Goal: Task Accomplishment & Management: Manage account settings

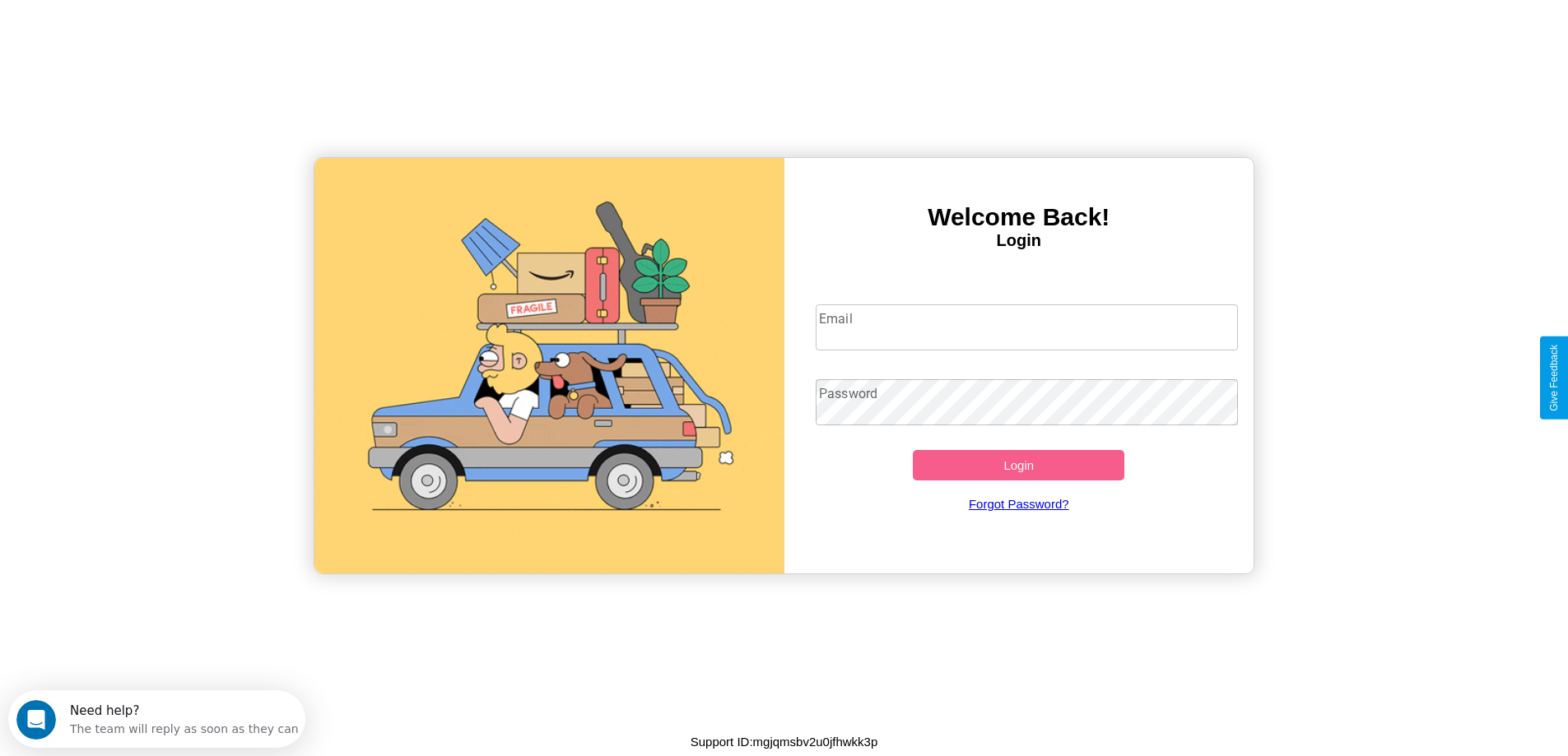
click at [1027, 328] on input "Email" at bounding box center [1027, 328] width 423 height 46
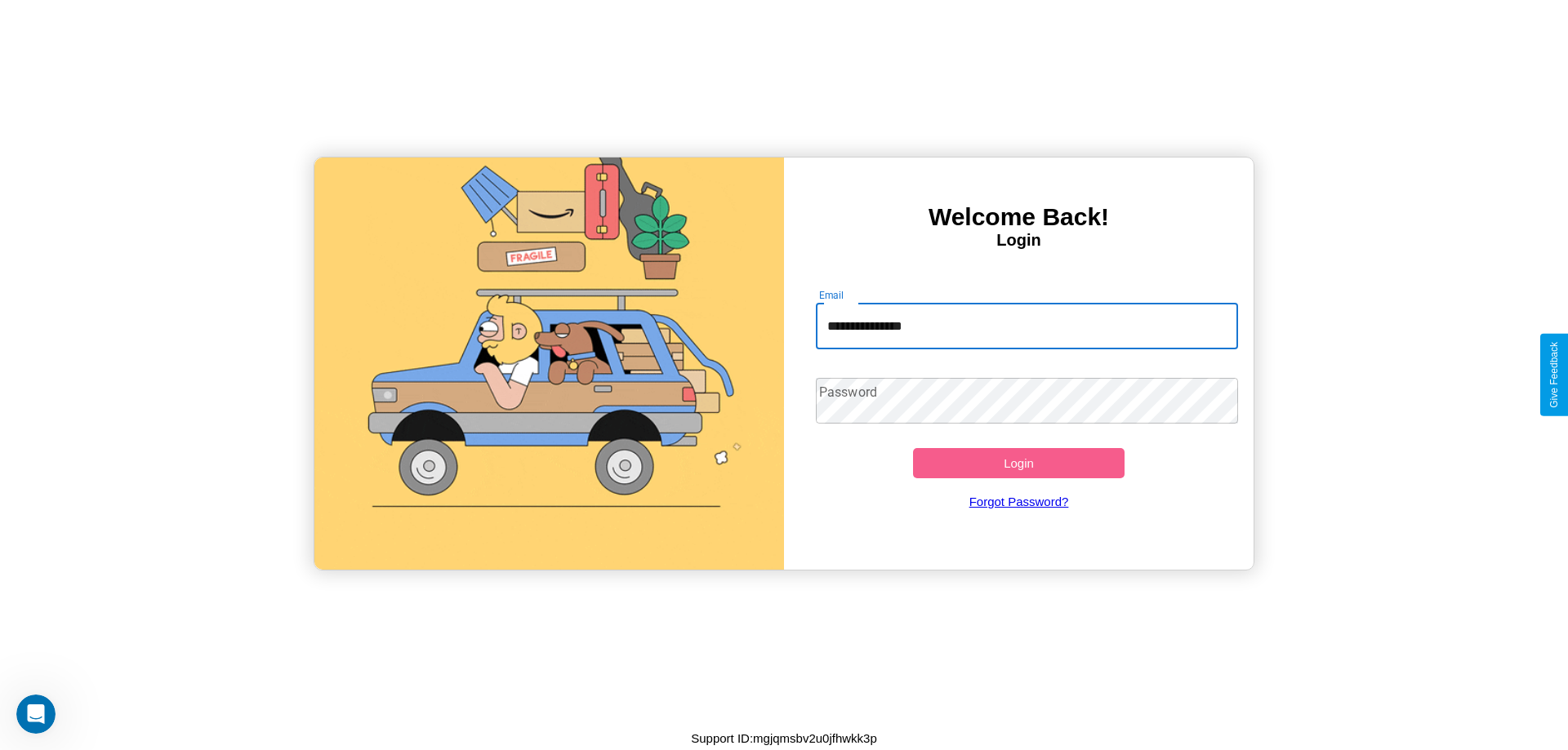
type input "**********"
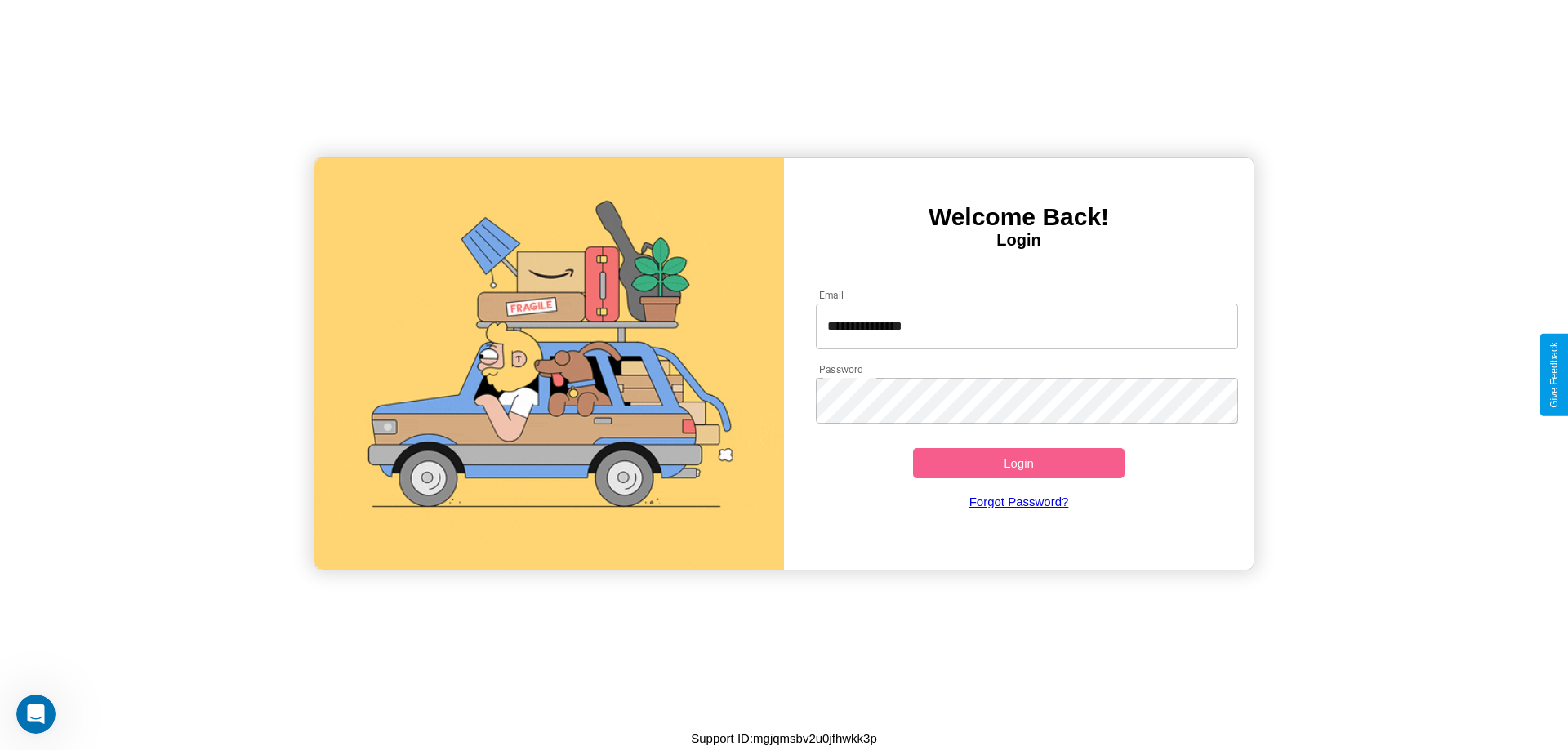
click at [1019, 463] on button "Login" at bounding box center [1019, 463] width 212 height 31
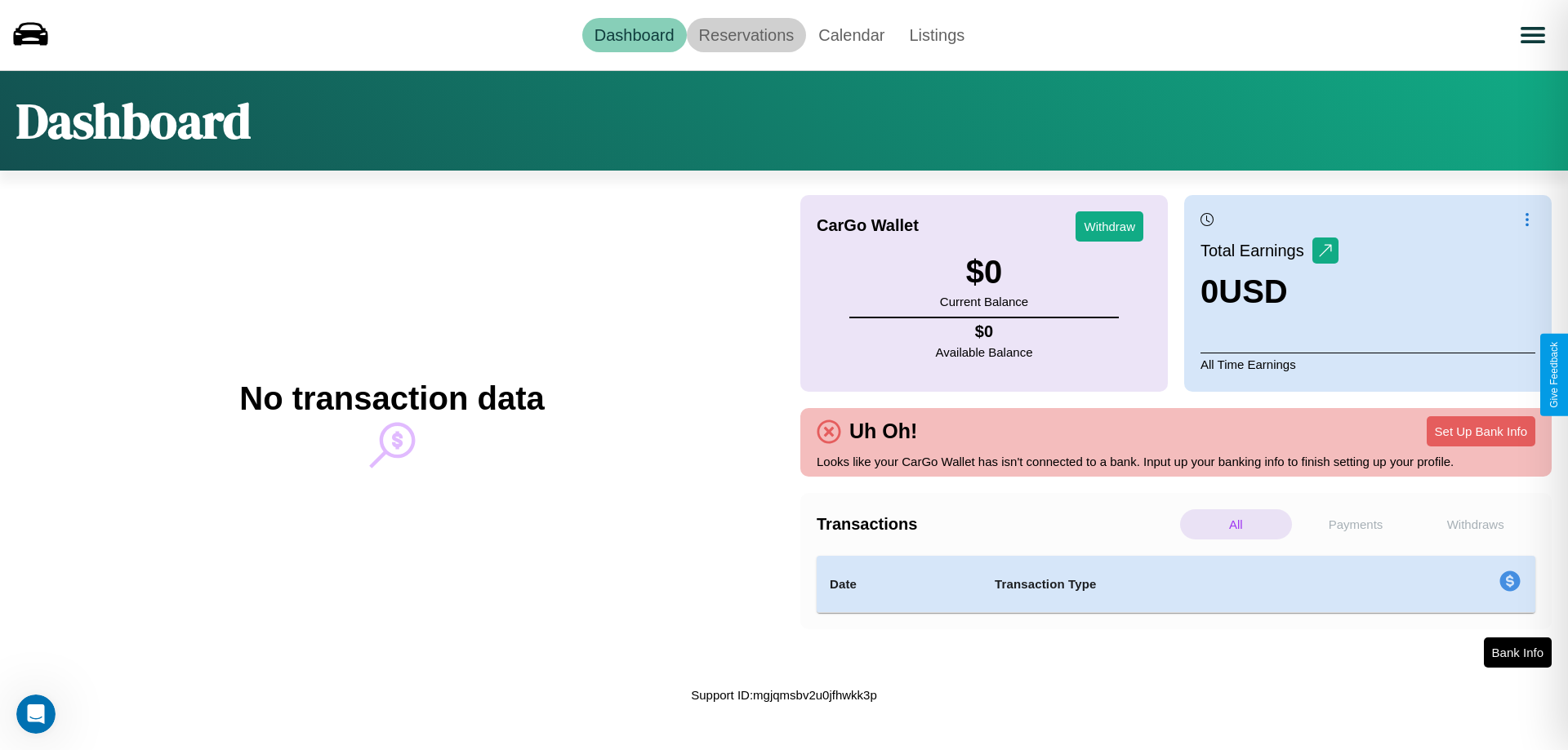
click at [746, 34] on link "Reservations" at bounding box center [747, 35] width 120 height 34
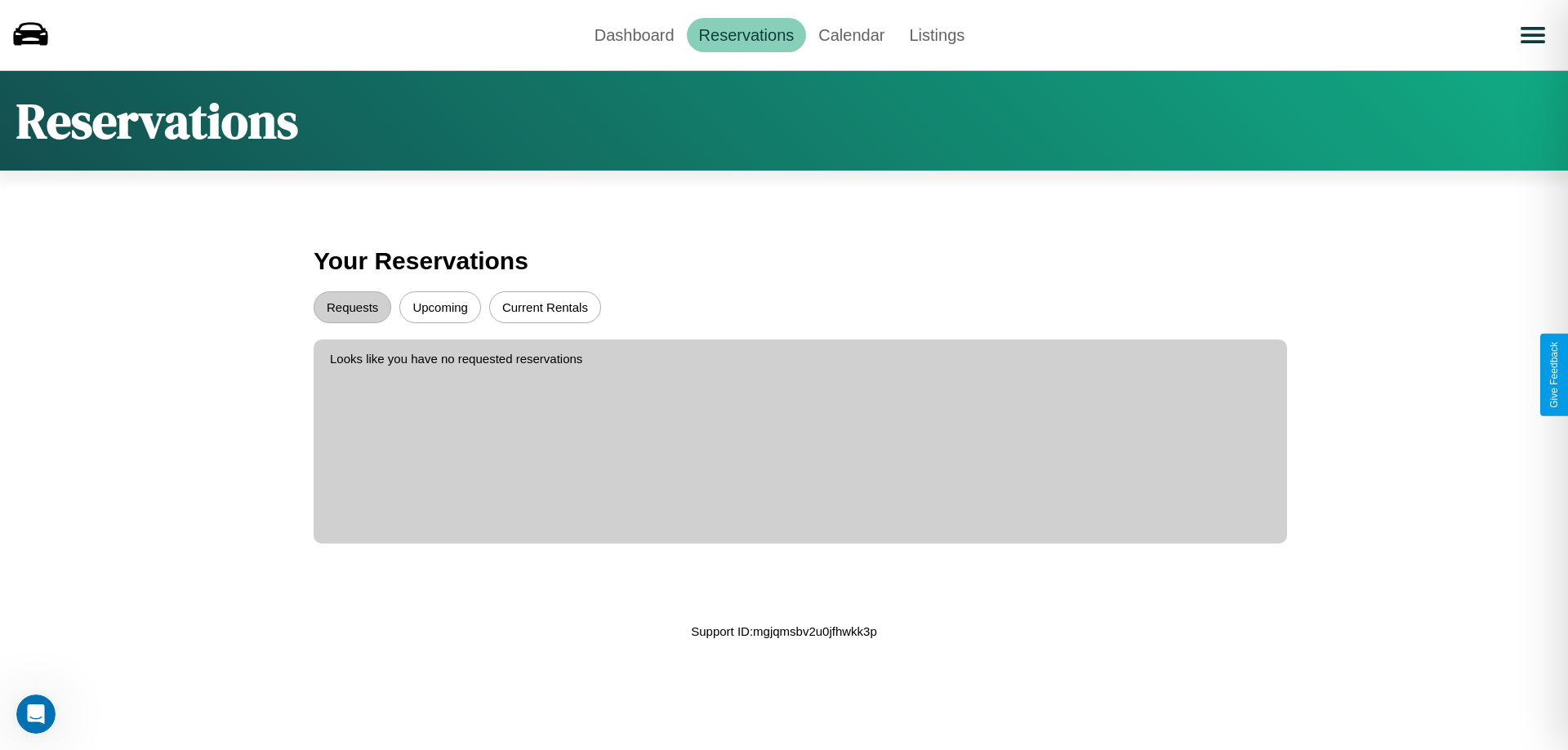
click at [440, 307] on button "Upcoming" at bounding box center [439, 307] width 81 height 32
click at [352, 307] on button "Requests" at bounding box center [352, 307] width 78 height 32
click at [634, 34] on link "Dashboard" at bounding box center [634, 35] width 104 height 34
